Goal: Information Seeking & Learning: Learn about a topic

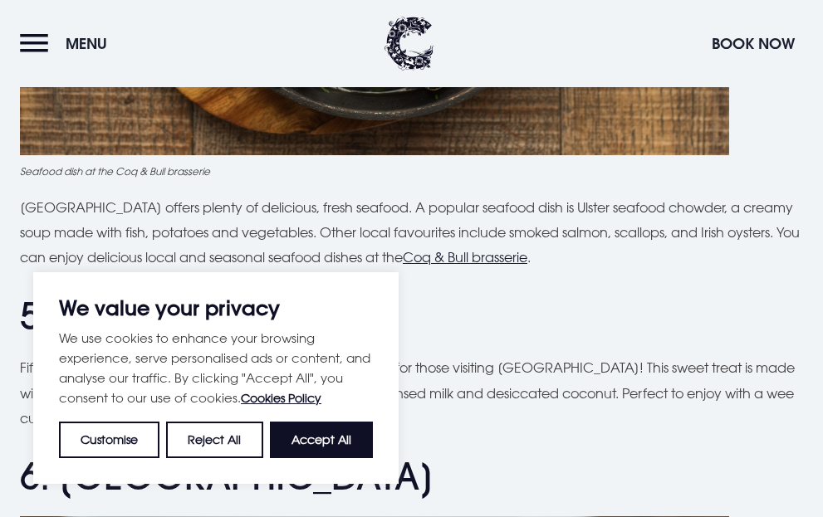
scroll to position [1671, 0]
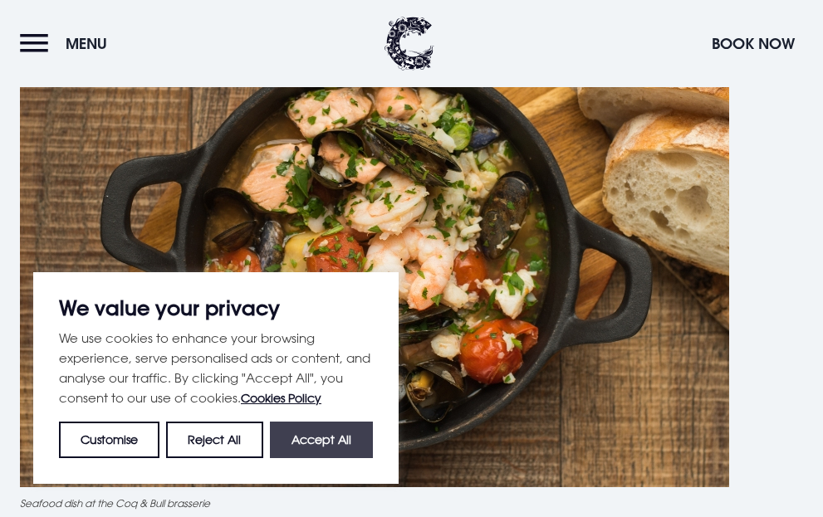
click at [309, 447] on button "Accept All" at bounding box center [321, 440] width 103 height 37
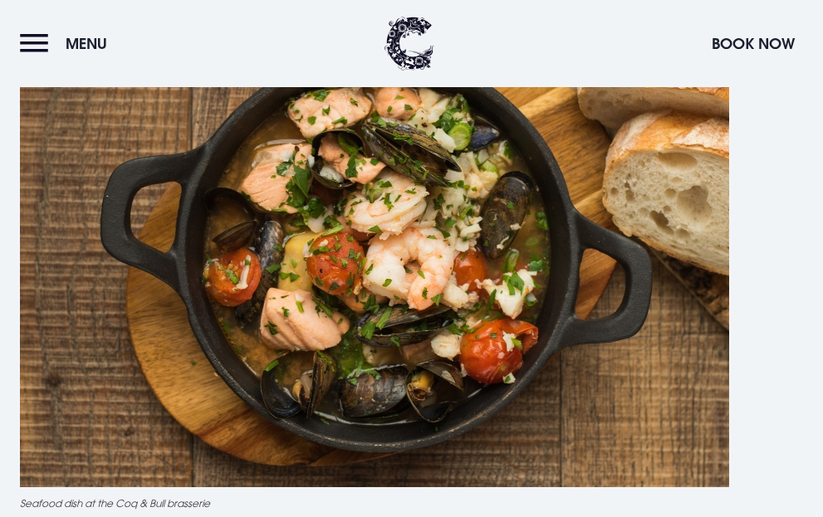
checkbox input "true"
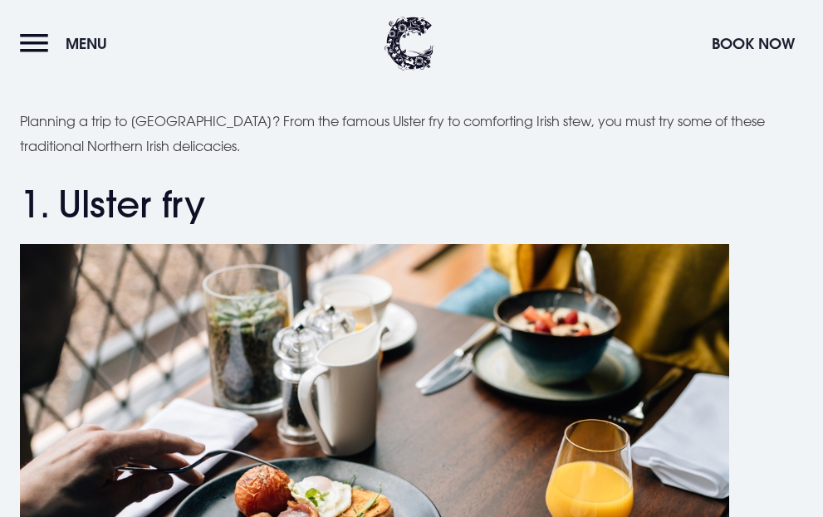
scroll to position [249, 0]
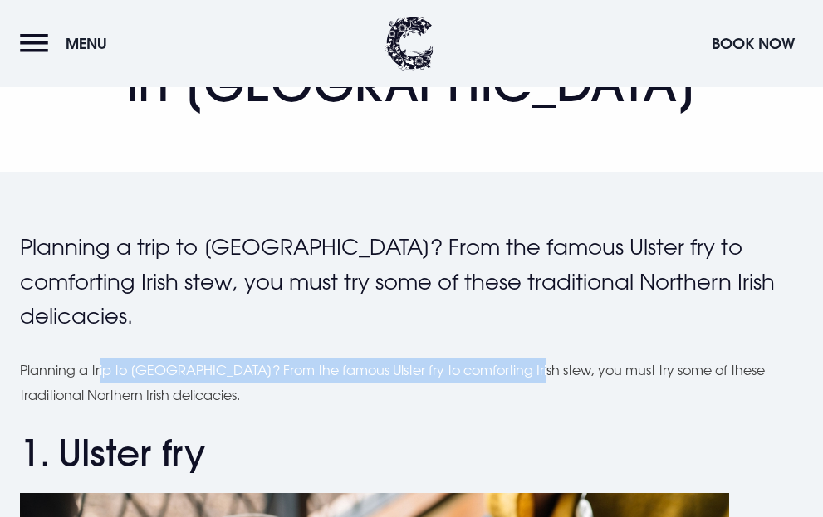
drag, startPoint x: 102, startPoint y: 372, endPoint x: 525, endPoint y: 377, distance: 422.6
click at [525, 377] on p "Planning a trip to [GEOGRAPHIC_DATA]? From the famous Ulster fry to comforting …" at bounding box center [411, 383] width 783 height 51
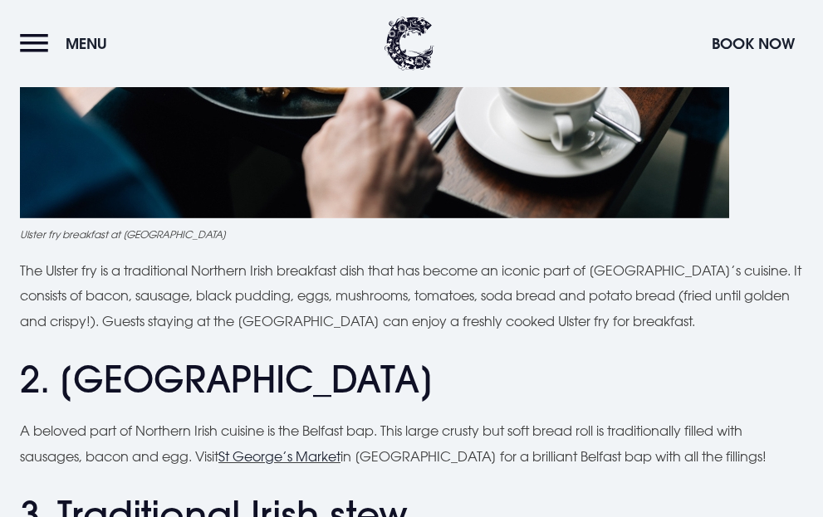
scroll to position [1162, 0]
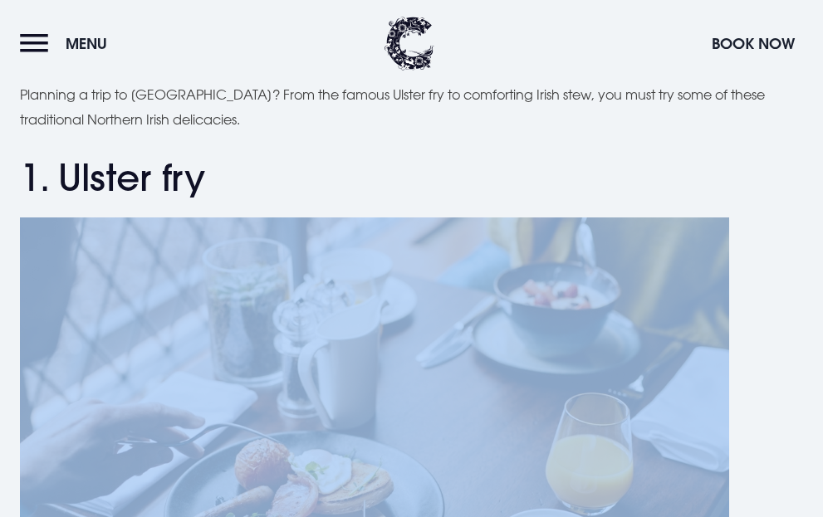
drag, startPoint x: 145, startPoint y: 105, endPoint x: 393, endPoint y: 110, distance: 248.3
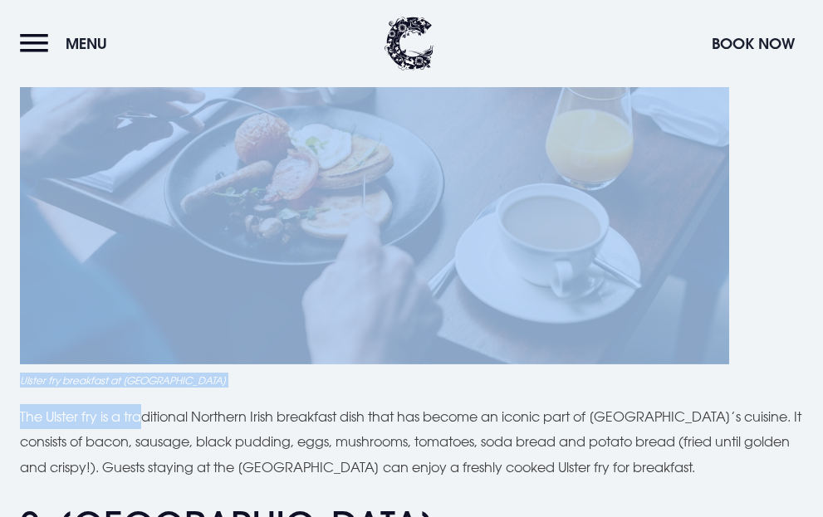
scroll to position [1099, 0]
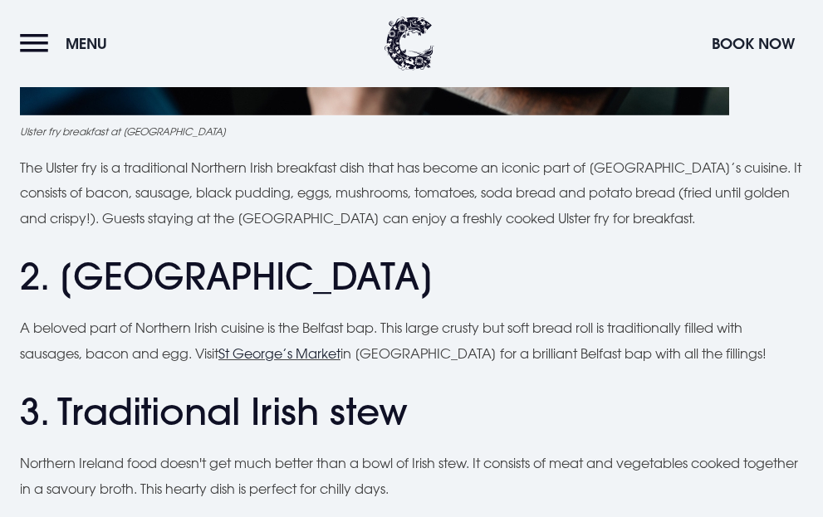
click at [349, 166] on p "The Ulster fry is a traditional Northern Irish breakfast dish that has become a…" at bounding box center [411, 193] width 783 height 76
drag, startPoint x: 436, startPoint y: 169, endPoint x: 572, endPoint y: 173, distance: 136.2
click at [572, 173] on p "The Ulster fry is a traditional Northern Irish breakfast dish that has become a…" at bounding box center [411, 193] width 783 height 76
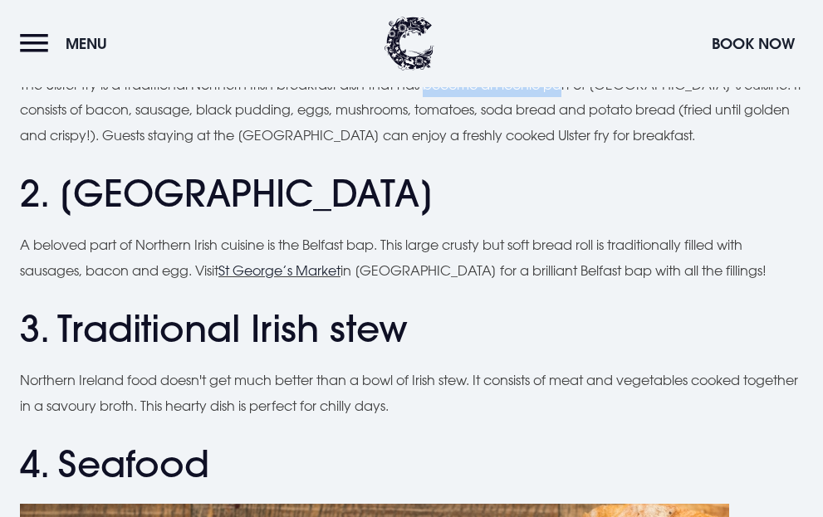
scroll to position [1265, 0]
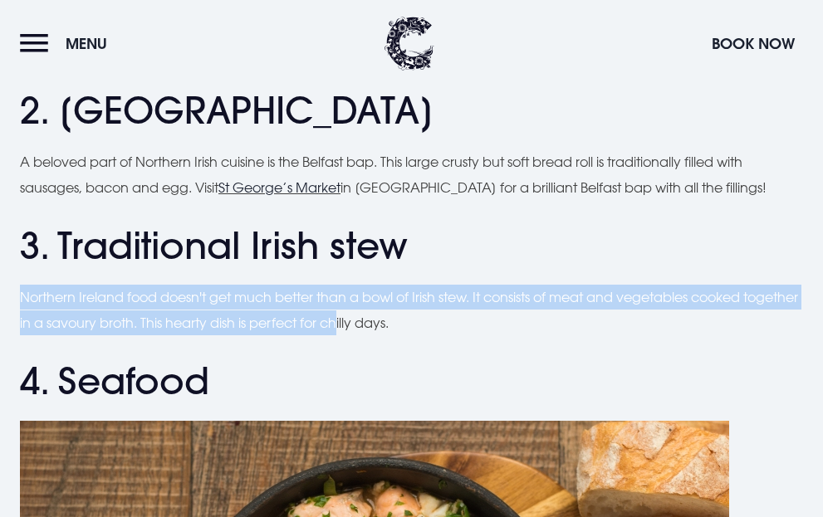
drag, startPoint x: 17, startPoint y: 300, endPoint x: 398, endPoint y: 325, distance: 381.9
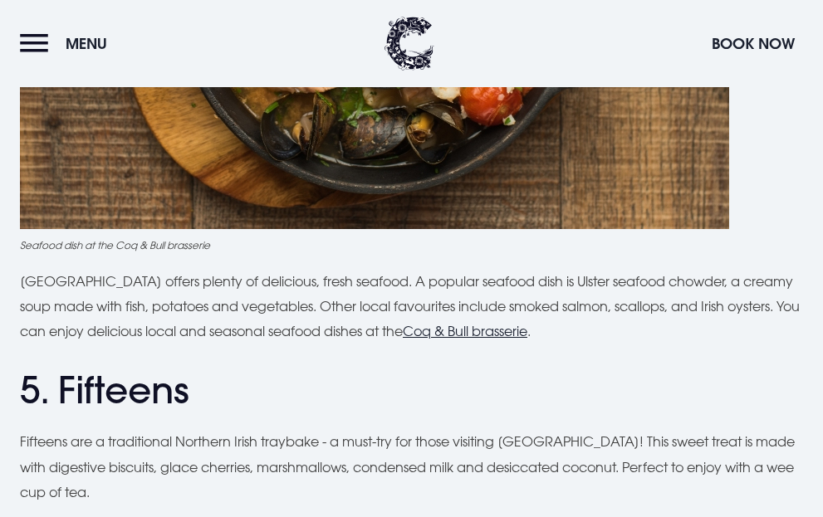
scroll to position [2012, 0]
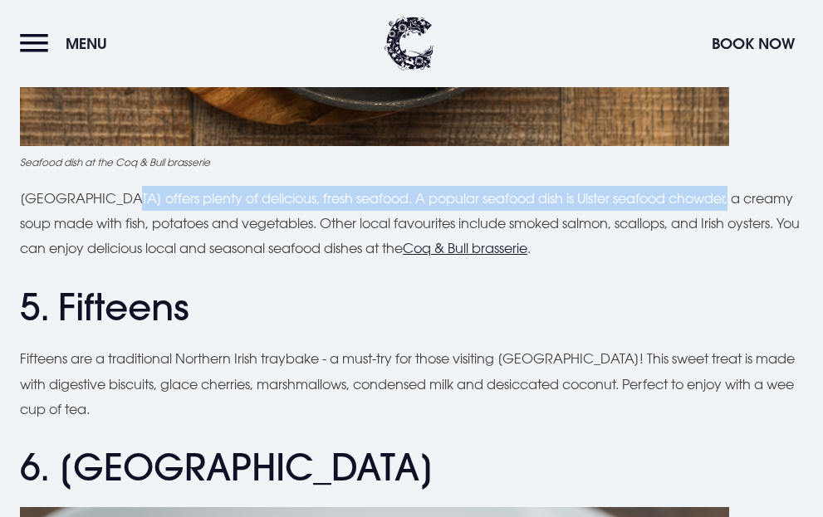
drag, startPoint x: 109, startPoint y: 200, endPoint x: 707, endPoint y: 202, distance: 598.5
click at [707, 202] on p "[GEOGRAPHIC_DATA] offers plenty of delicious, fresh seafood. A popular seafood …" at bounding box center [411, 224] width 783 height 76
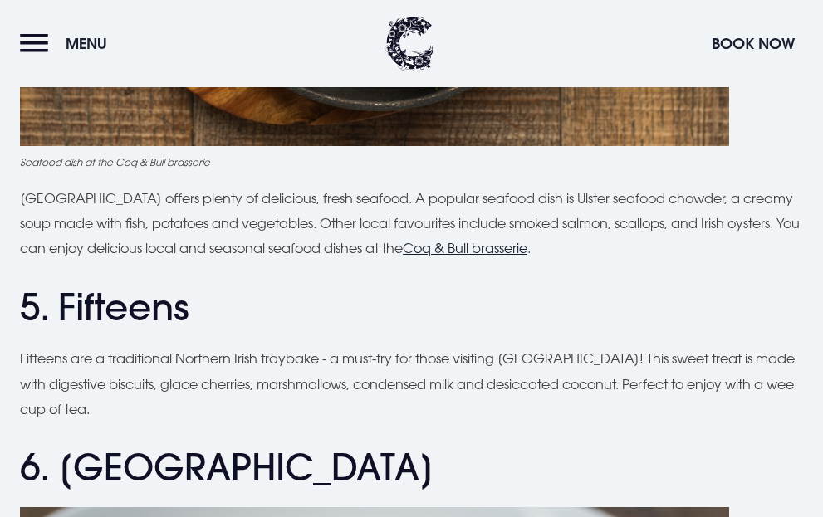
click at [189, 226] on p "[GEOGRAPHIC_DATA] offers plenty of delicious, fresh seafood. A popular seafood …" at bounding box center [411, 224] width 783 height 76
drag, startPoint x: 545, startPoint y: 198, endPoint x: 711, endPoint y: 195, distance: 166.0
click at [711, 195] on p "[GEOGRAPHIC_DATA] offers plenty of delicious, fresh seafood. A popular seafood …" at bounding box center [411, 224] width 783 height 76
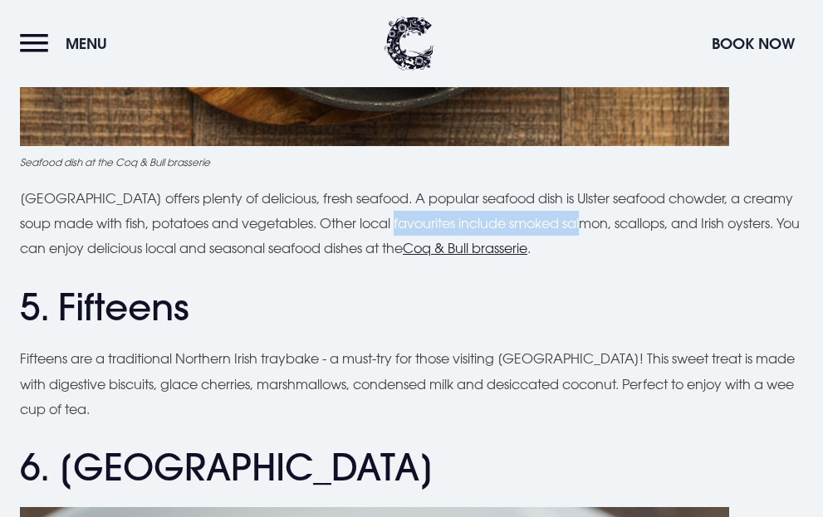
drag, startPoint x: 409, startPoint y: 222, endPoint x: 599, endPoint y: 226, distance: 190.1
click at [599, 226] on p "[GEOGRAPHIC_DATA] offers plenty of delicious, fresh seafood. A popular seafood …" at bounding box center [411, 224] width 783 height 76
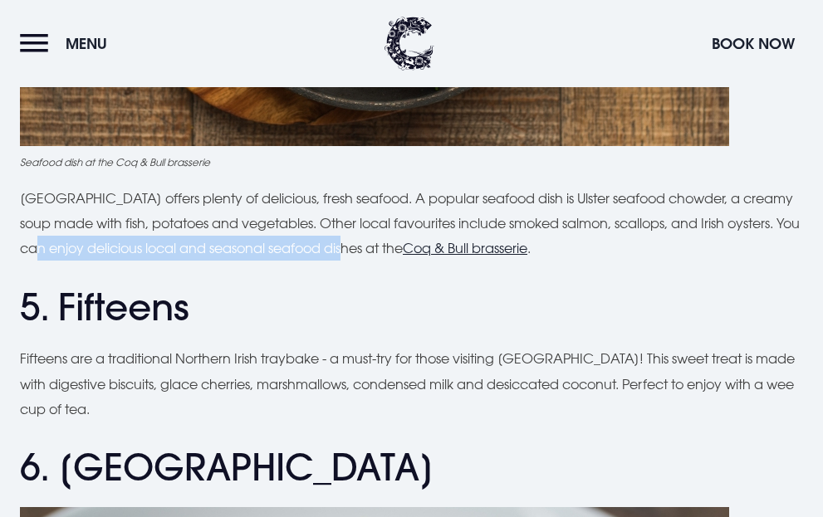
drag, startPoint x: 73, startPoint y: 243, endPoint x: 384, endPoint y: 250, distance: 310.5
click at [384, 250] on p "[GEOGRAPHIC_DATA] offers plenty of delicious, fresh seafood. A popular seafood …" at bounding box center [411, 224] width 783 height 76
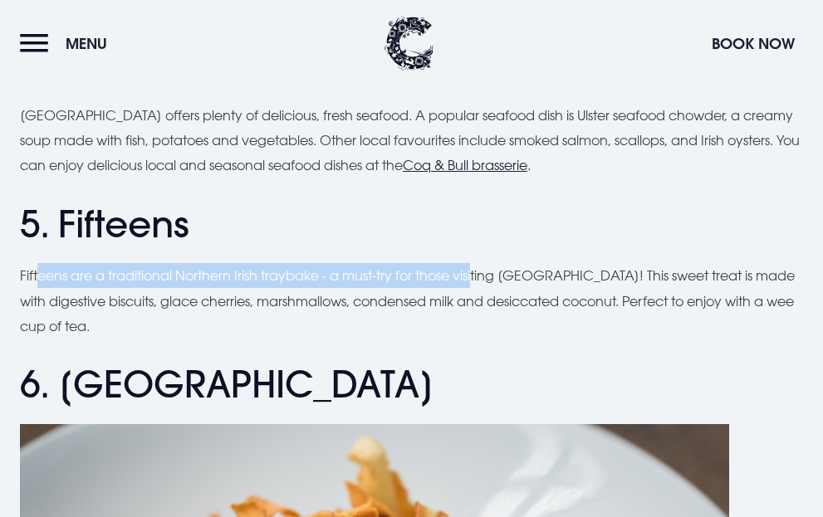
drag, startPoint x: 42, startPoint y: 271, endPoint x: 479, endPoint y: 277, distance: 437.5
click at [479, 277] on p "Fifteens are a traditional Northern Irish traybake - a must-try for those visit…" at bounding box center [411, 301] width 783 height 76
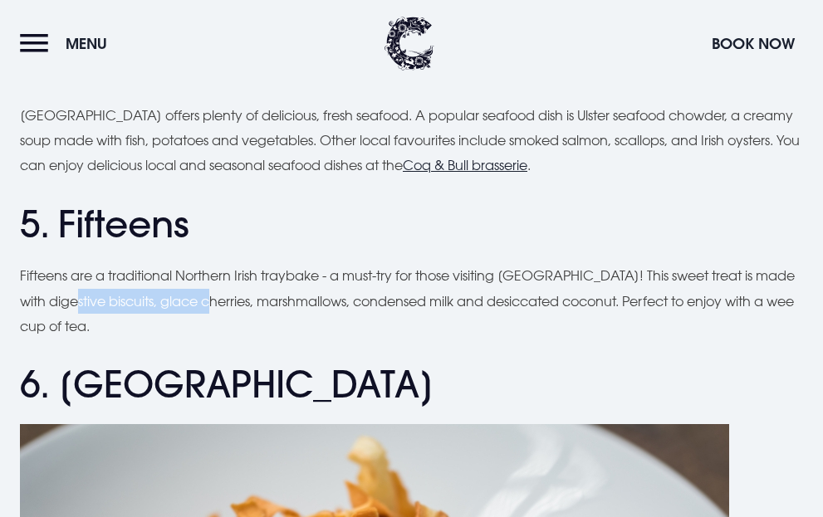
drag, startPoint x: 56, startPoint y: 304, endPoint x: 196, endPoint y: 304, distance: 139.5
click at [196, 304] on p "Fifteens are a traditional Northern Irish traybake - a must-try for those visit…" at bounding box center [411, 301] width 783 height 76
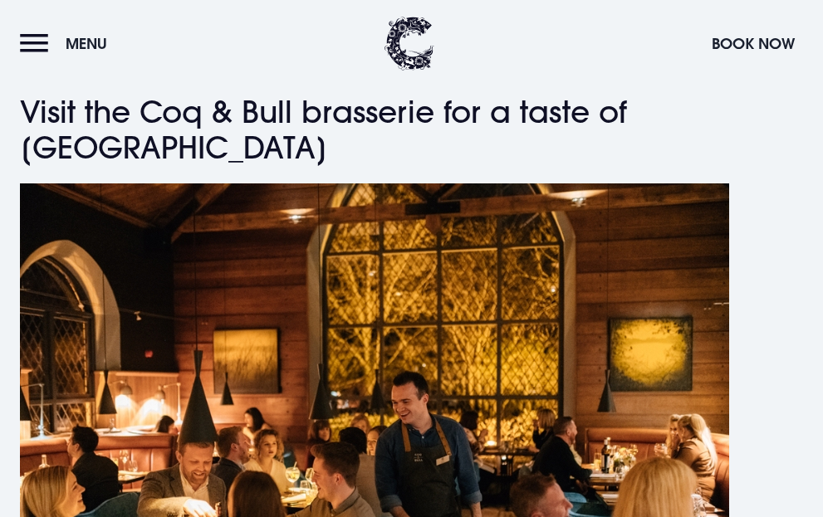
scroll to position [4586, 0]
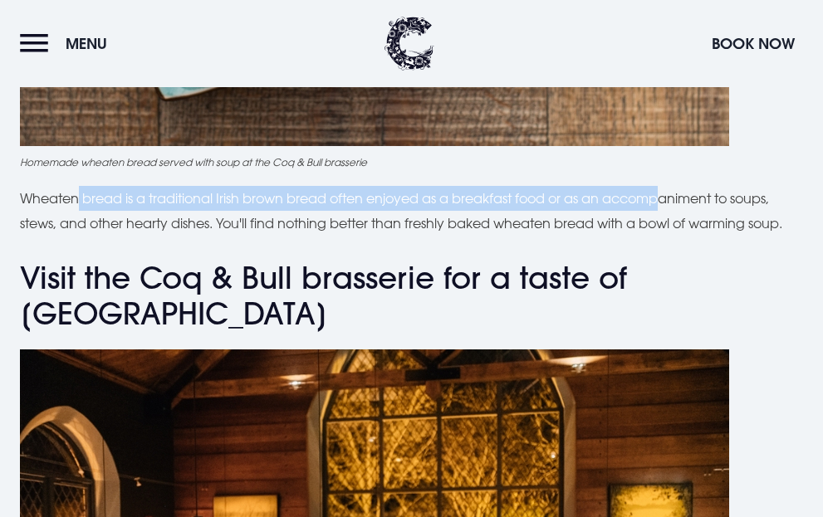
drag, startPoint x: 80, startPoint y: 224, endPoint x: 665, endPoint y: 223, distance: 585.3
click at [665, 223] on p "Wheaten bread is a traditional Irish brown bread often enjoyed as a breakfast f…" at bounding box center [411, 211] width 783 height 51
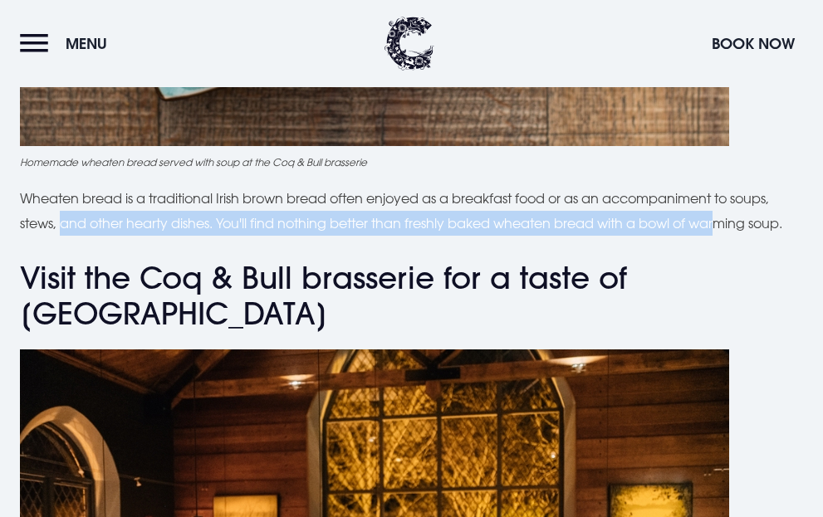
drag, startPoint x: 64, startPoint y: 247, endPoint x: 724, endPoint y: 251, distance: 660.0
click at [724, 237] on p "Wheaten bread is a traditional Irish brown bread often enjoyed as a breakfast f…" at bounding box center [411, 211] width 783 height 51
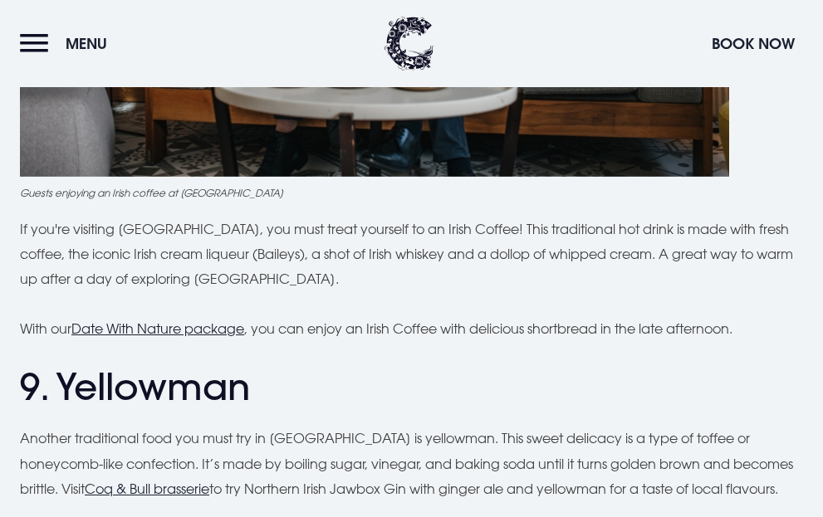
scroll to position [3839, 0]
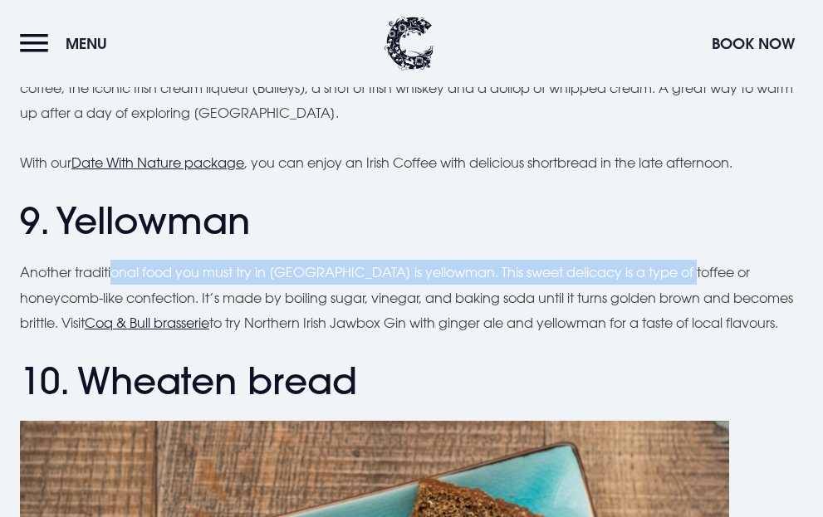
drag, startPoint x: 135, startPoint y: 272, endPoint x: 678, endPoint y: 276, distance: 542.9
click at [678, 276] on p "Another traditional food you must try in [GEOGRAPHIC_DATA] is yellowman. This s…" at bounding box center [411, 298] width 783 height 76
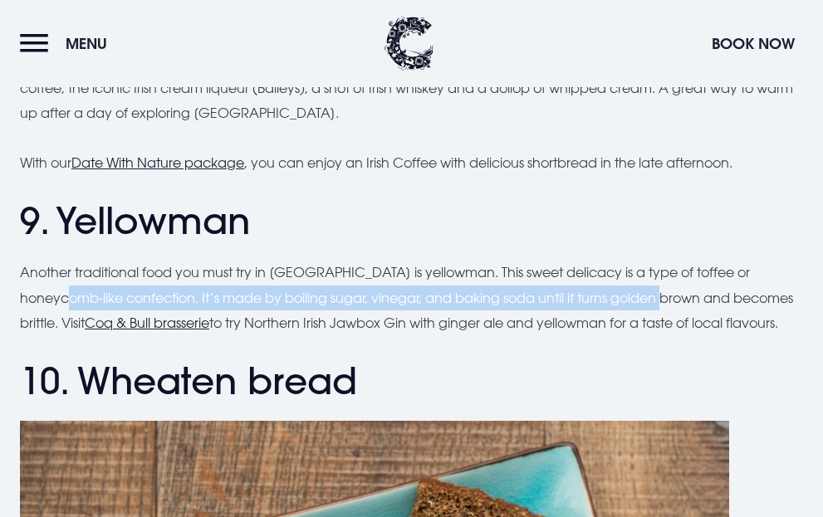
drag, startPoint x: 83, startPoint y: 295, endPoint x: 681, endPoint y: 297, distance: 597.7
click at [681, 297] on p "Another traditional food you must try in [GEOGRAPHIC_DATA] is yellowman. This s…" at bounding box center [411, 298] width 783 height 76
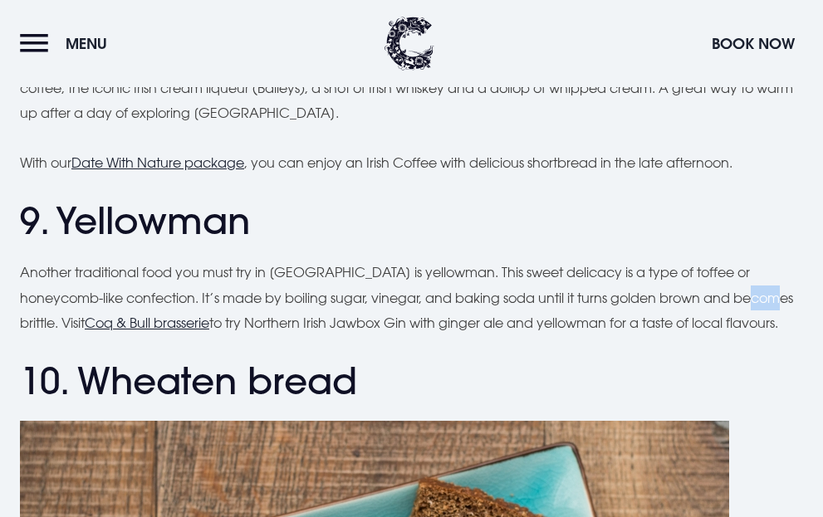
drag, startPoint x: 43, startPoint y: 330, endPoint x: 105, endPoint y: 325, distance: 62.5
click at [79, 325] on p "Another traditional food you must try in [GEOGRAPHIC_DATA] is yellowman. This s…" at bounding box center [411, 298] width 783 height 76
drag, startPoint x: 344, startPoint y: 324, endPoint x: 407, endPoint y: 324, distance: 63.1
click at [395, 324] on p "Another traditional food you must try in [GEOGRAPHIC_DATA] is yellowman. This s…" at bounding box center [411, 298] width 783 height 76
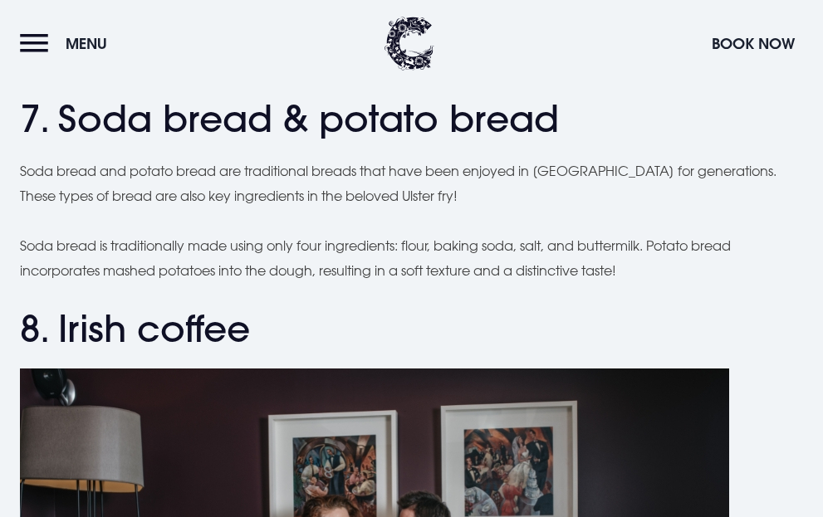
scroll to position [2842, 0]
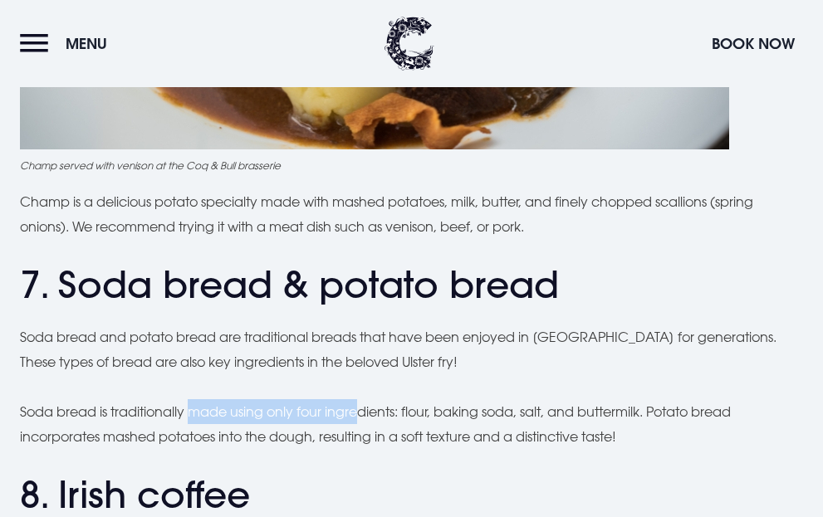
drag, startPoint x: 201, startPoint y: 418, endPoint x: 359, endPoint y: 422, distance: 158.6
click at [359, 422] on p "Soda bread is traditionally made using only four ingredients: flour, baking sod…" at bounding box center [411, 424] width 783 height 51
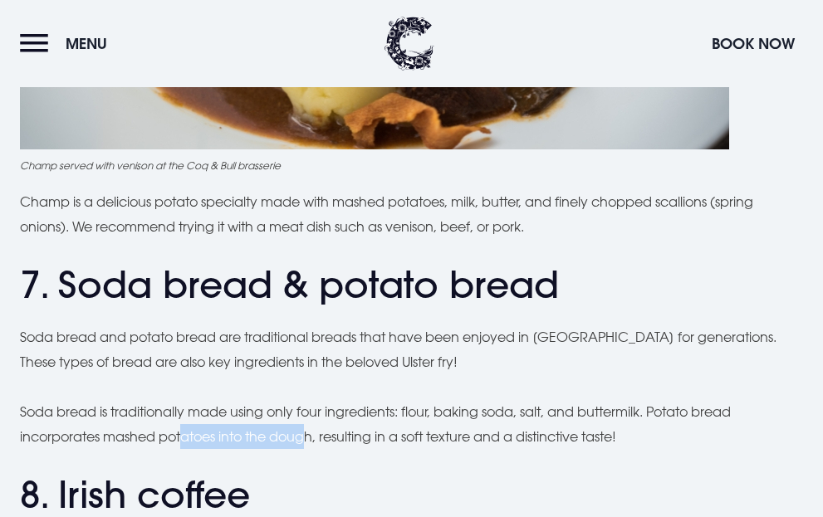
drag, startPoint x: 184, startPoint y: 437, endPoint x: 310, endPoint y: 442, distance: 125.5
click at [310, 442] on p "Soda bread is traditionally made using only four ingredients: flour, baking sod…" at bounding box center [411, 424] width 783 height 51
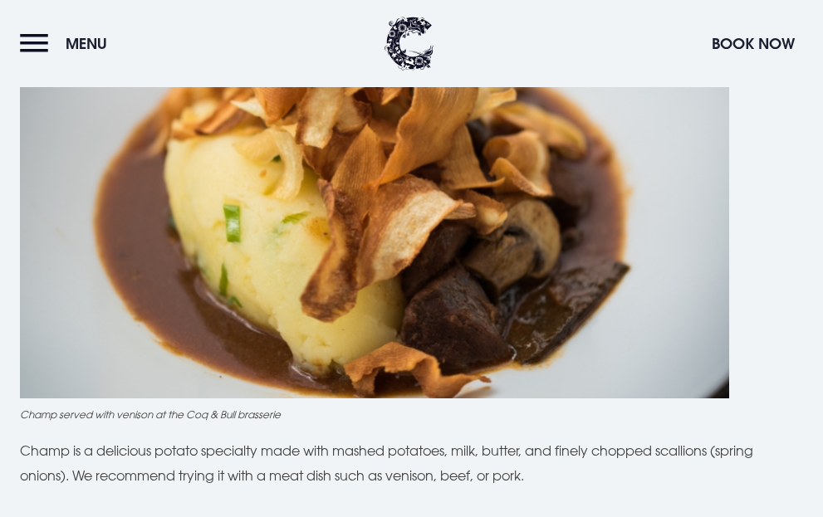
scroll to position [2759, 0]
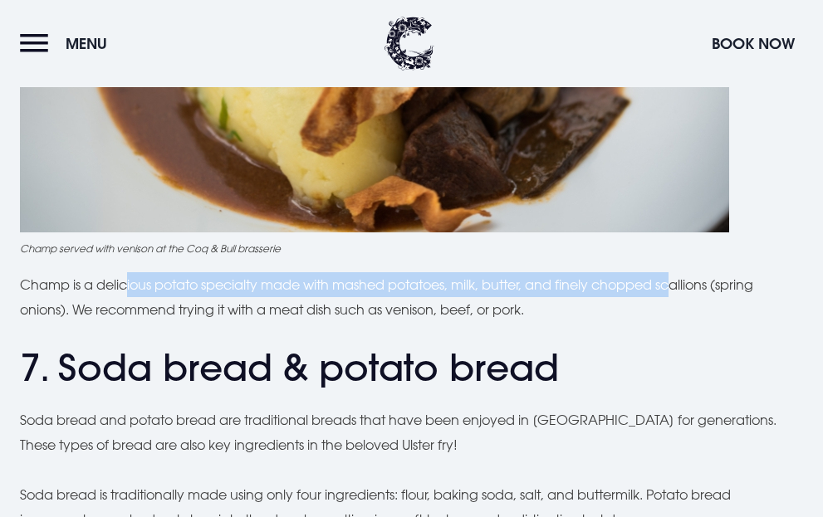
drag, startPoint x: 125, startPoint y: 289, endPoint x: 682, endPoint y: 285, distance: 556.2
click at [682, 285] on p "Champ is a delicious potato specialty made with mashed potatoes, milk, butter, …" at bounding box center [411, 297] width 783 height 51
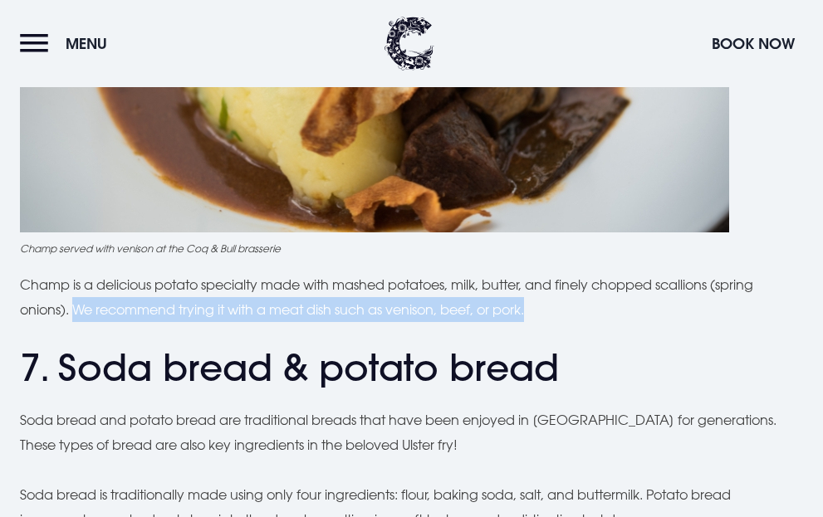
drag, startPoint x: 76, startPoint y: 305, endPoint x: 555, endPoint y: 304, distance: 479.0
click at [543, 307] on p "Champ is a delicious potato specialty made with mashed potatoes, milk, butter, …" at bounding box center [411, 297] width 783 height 51
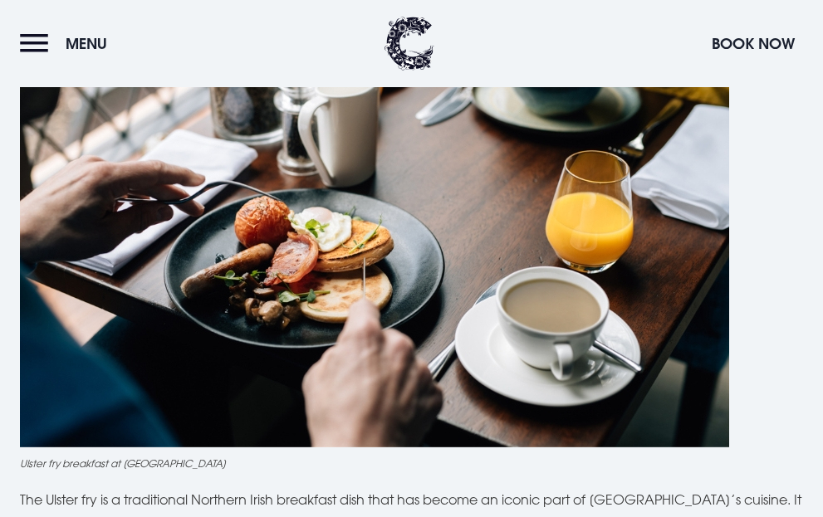
scroll to position [1182, 0]
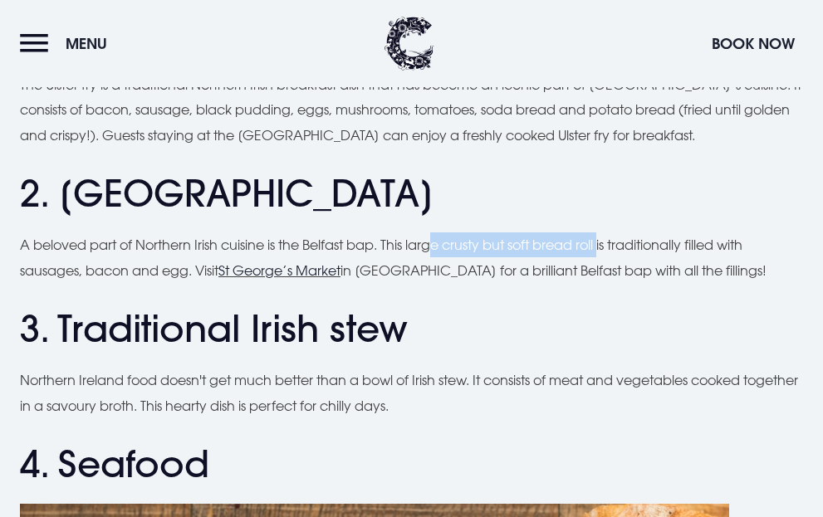
drag, startPoint x: 442, startPoint y: 244, endPoint x: 609, endPoint y: 244, distance: 166.0
click at [609, 244] on p "A beloved part of Northern Irish cuisine is the Belfast bap. This large crusty …" at bounding box center [411, 257] width 783 height 51
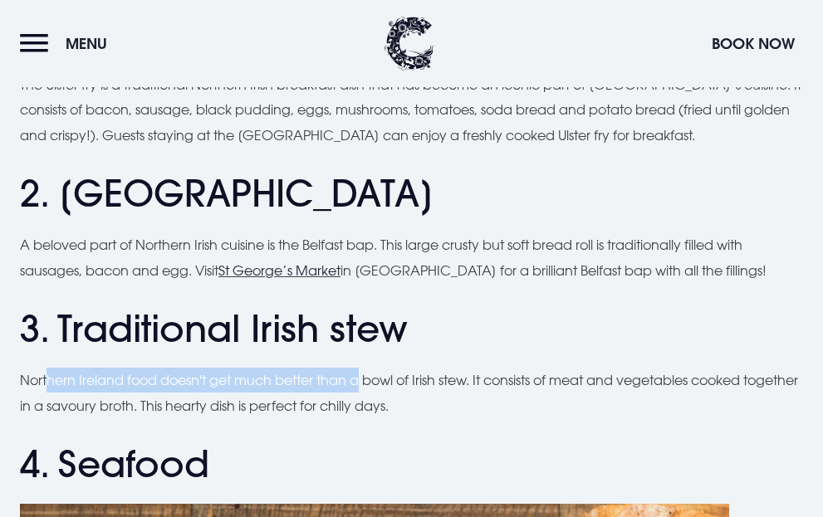
drag, startPoint x: 47, startPoint y: 379, endPoint x: 367, endPoint y: 379, distance: 319.6
click at [367, 379] on p "Northern Ireland food doesn't get much better than a bowl of Irish stew. It con…" at bounding box center [411, 393] width 783 height 51
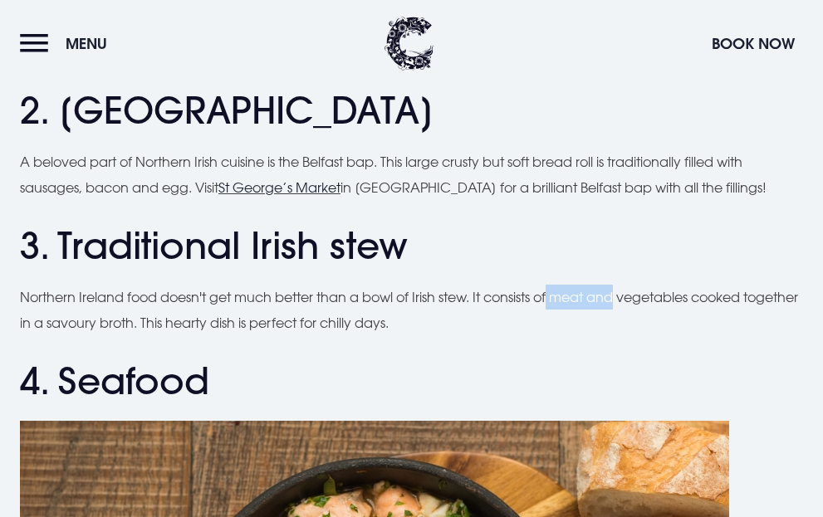
drag, startPoint x: 560, startPoint y: 294, endPoint x: 628, endPoint y: 294, distance: 68.9
click at [628, 294] on p "Northern Ireland food doesn't get much better than a bowl of Irish stew. It con…" at bounding box center [411, 310] width 783 height 51
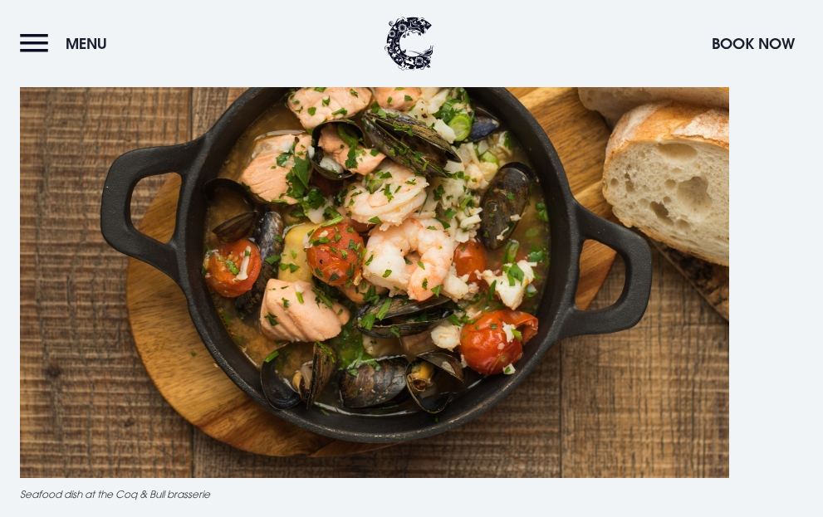
scroll to position [2012, 0]
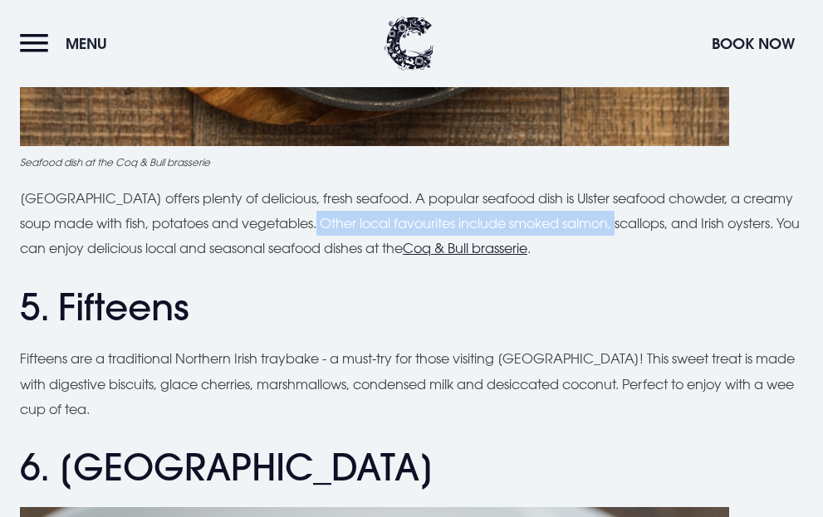
drag, startPoint x: 326, startPoint y: 221, endPoint x: 633, endPoint y: 213, distance: 306.4
click at [633, 213] on p "[GEOGRAPHIC_DATA] offers plenty of delicious, fresh seafood. A popular seafood …" at bounding box center [411, 224] width 783 height 76
